Goal: Information Seeking & Learning: Compare options

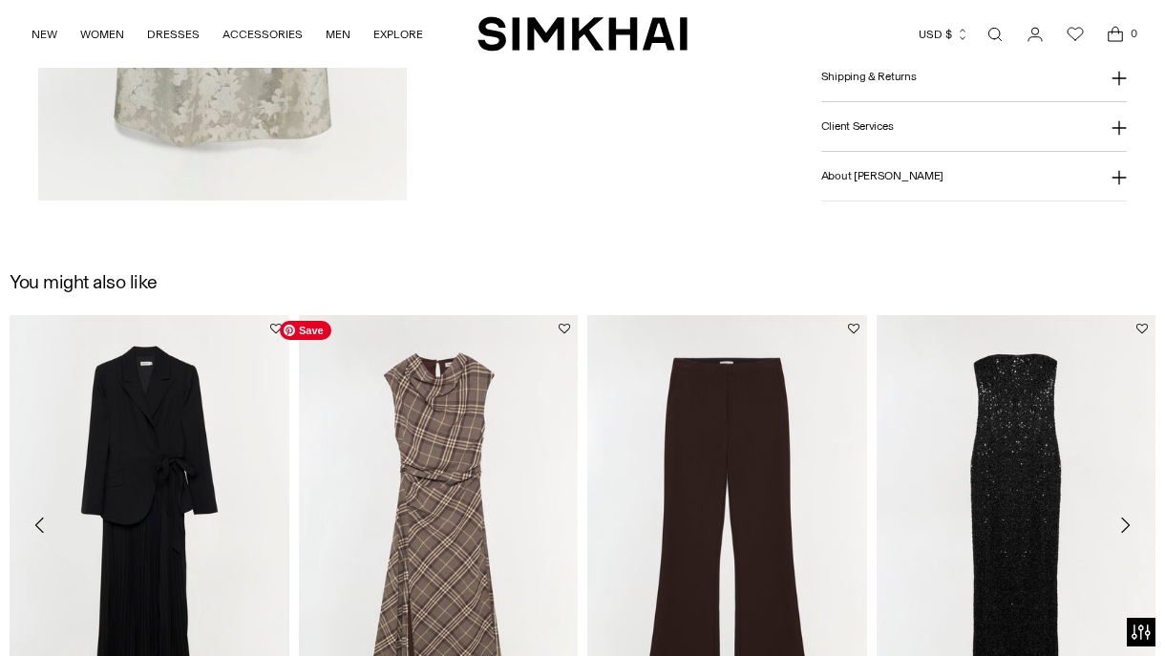
scroll to position [2366, 0]
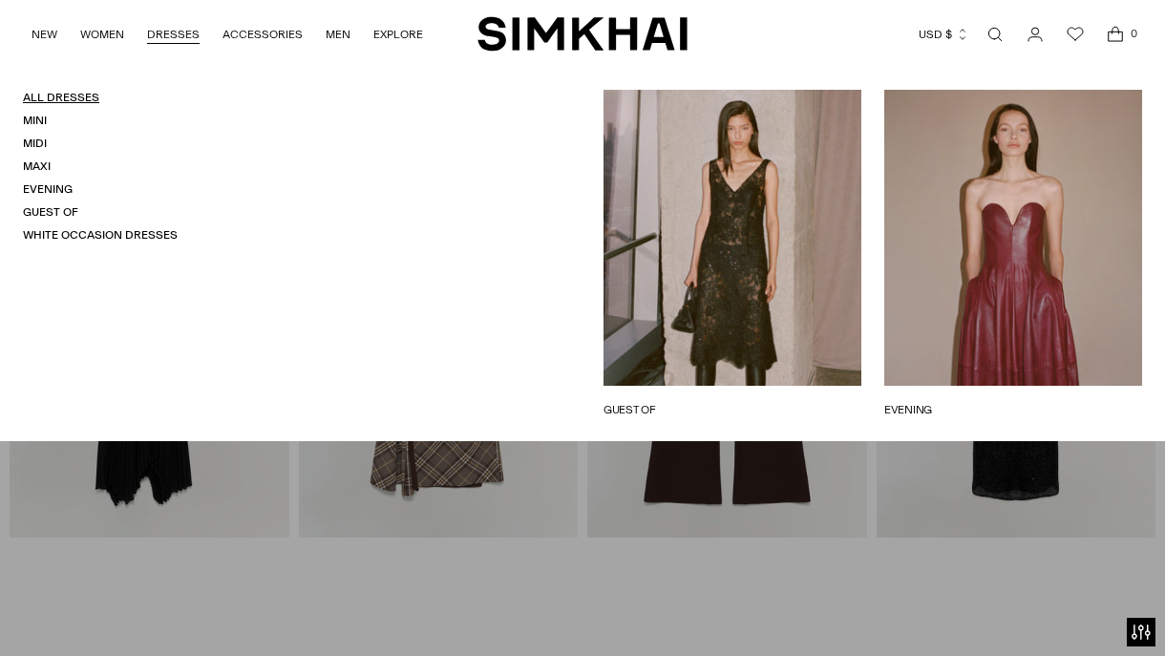
click at [59, 92] on link "All Dresses" at bounding box center [61, 97] width 76 height 13
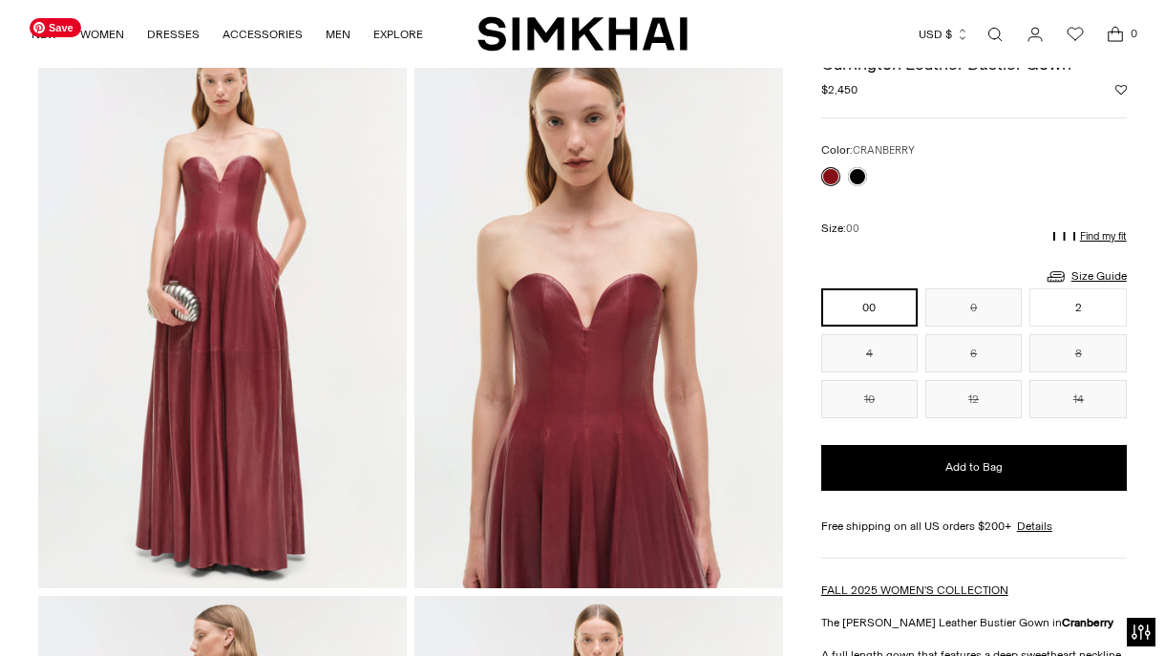
scroll to position [116, 0]
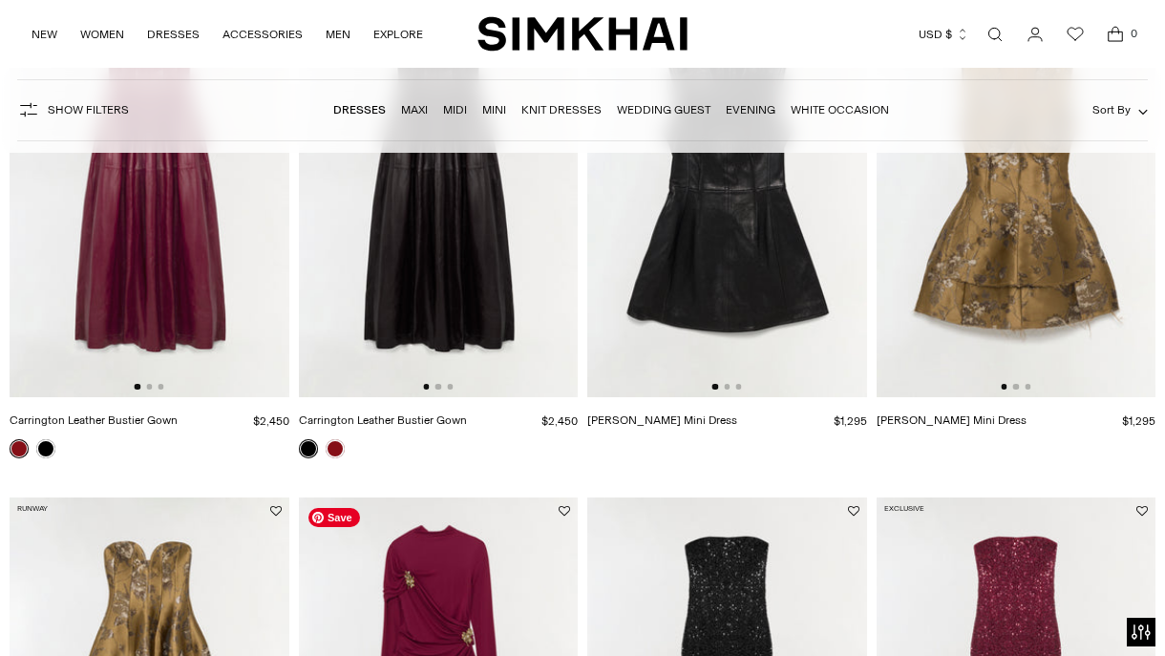
scroll to position [1156, 0]
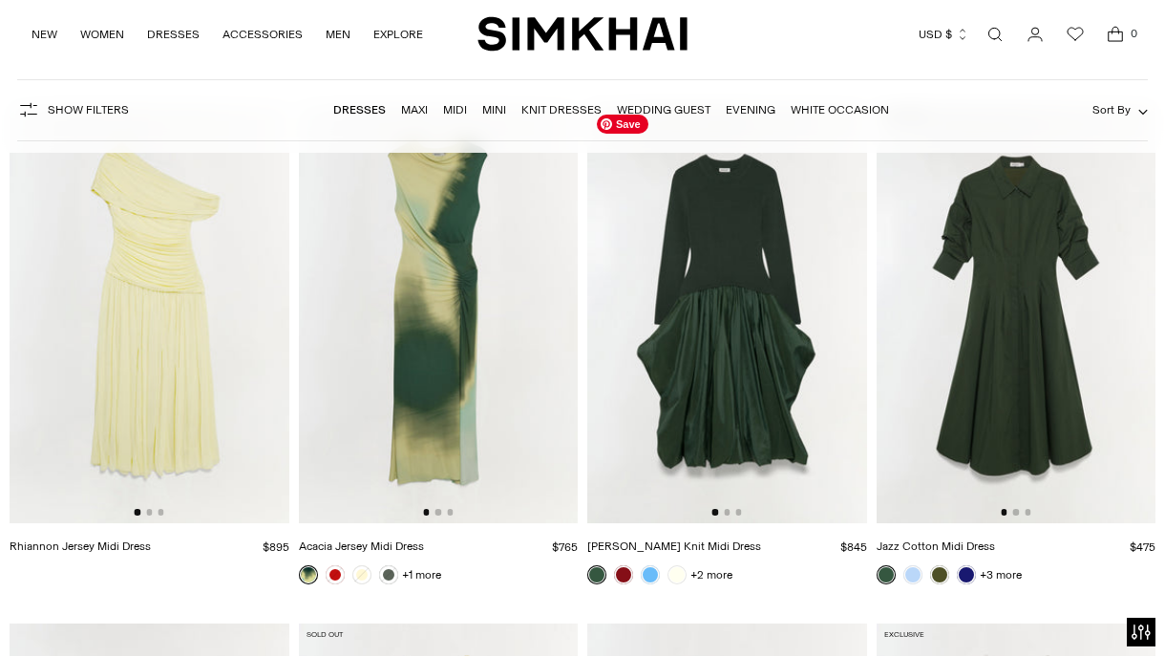
scroll to position [8448, 0]
